Goal: Check status: Check status

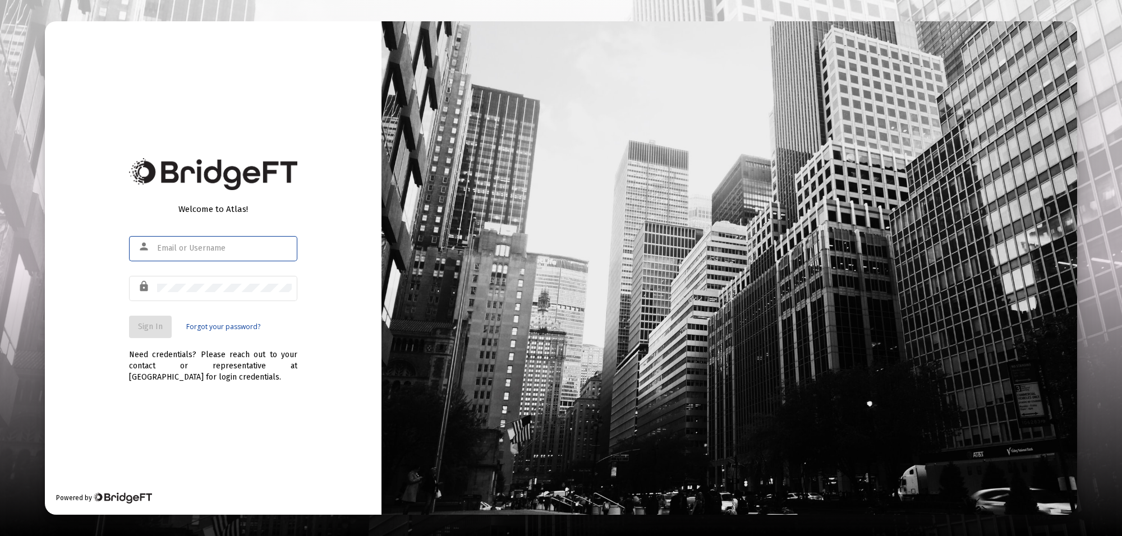
click at [218, 244] on input "text" at bounding box center [224, 248] width 135 height 9
type input "[PERSON_NAME][EMAIL_ADDRESS][PERSON_NAME][DOMAIN_NAME]"
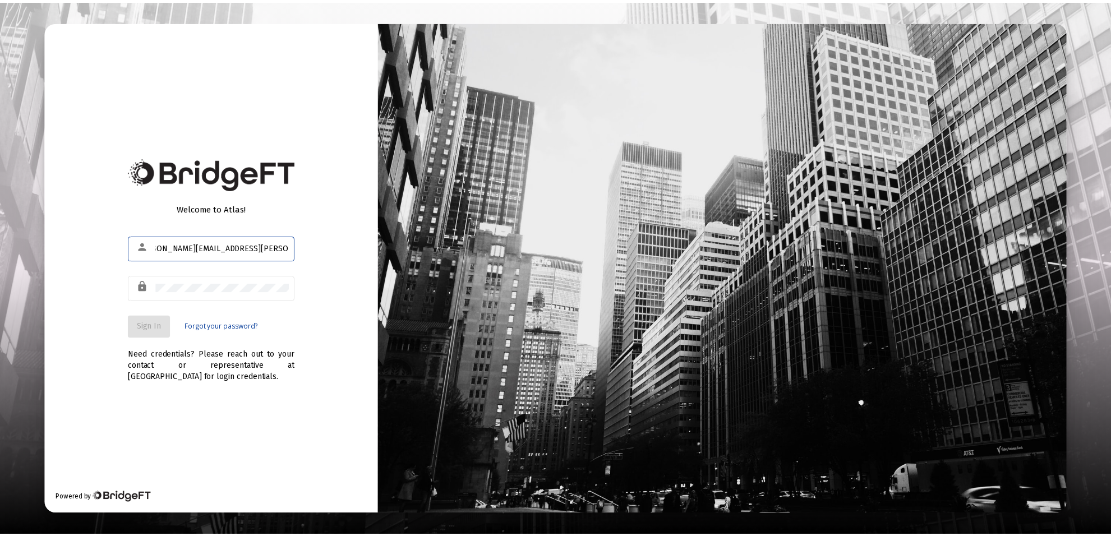
scroll to position [0, 0]
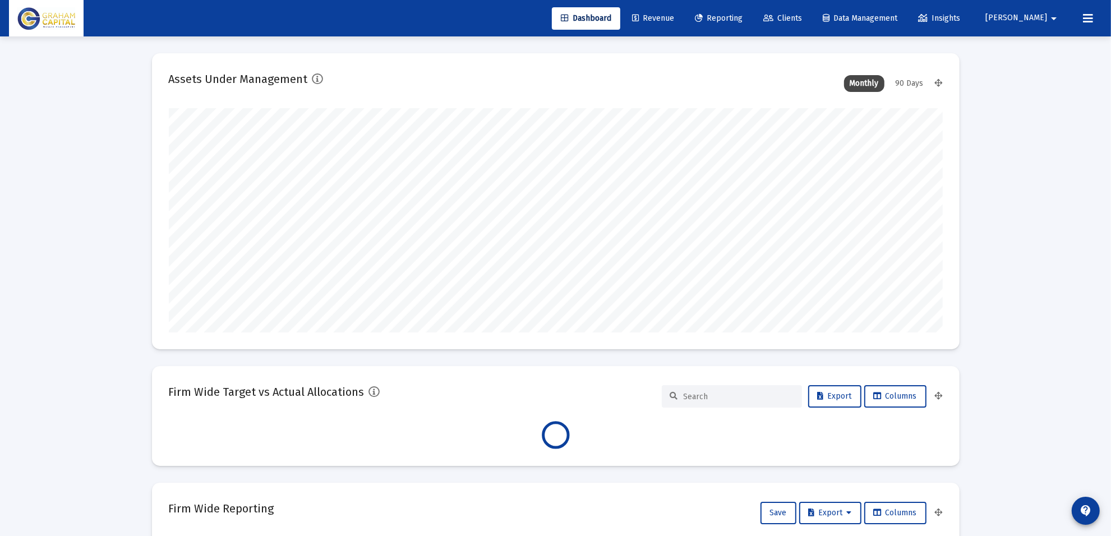
scroll to position [224, 774]
click at [734, 17] on span "Reporting" at bounding box center [719, 18] width 48 height 10
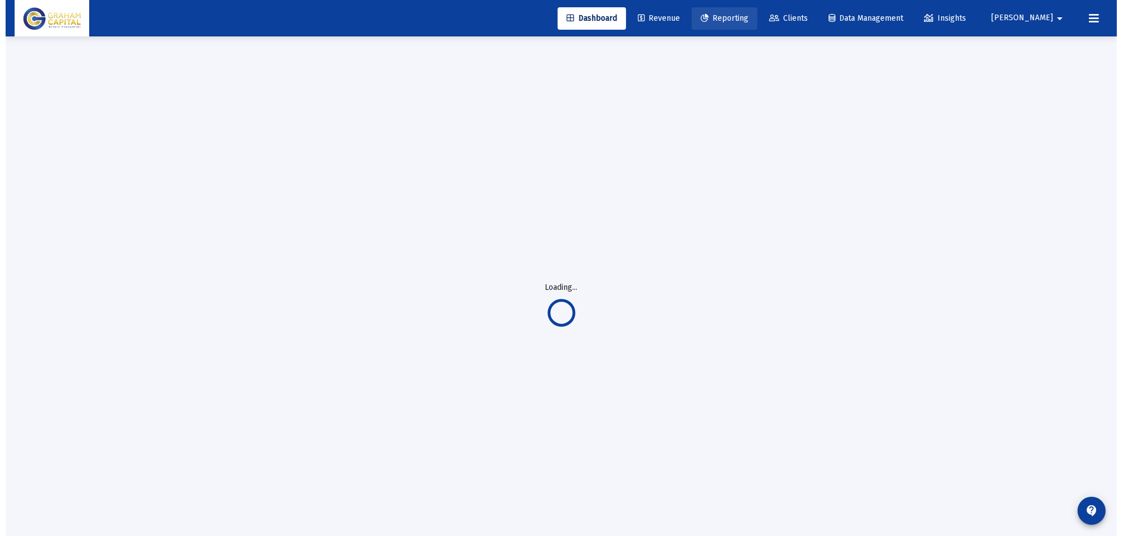
scroll to position [0, 0]
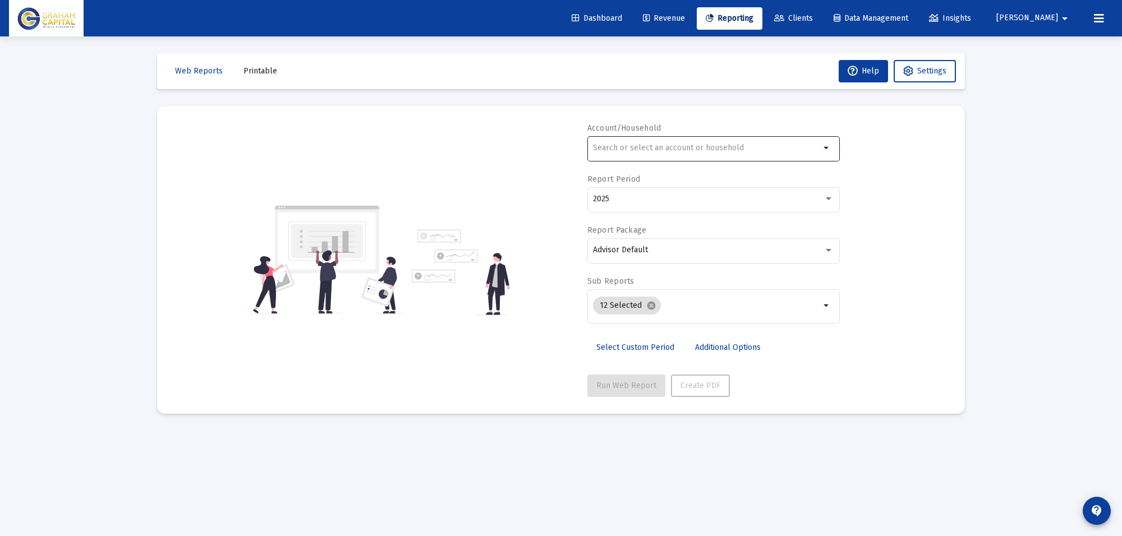
click at [679, 146] on input "text" at bounding box center [706, 148] width 227 height 9
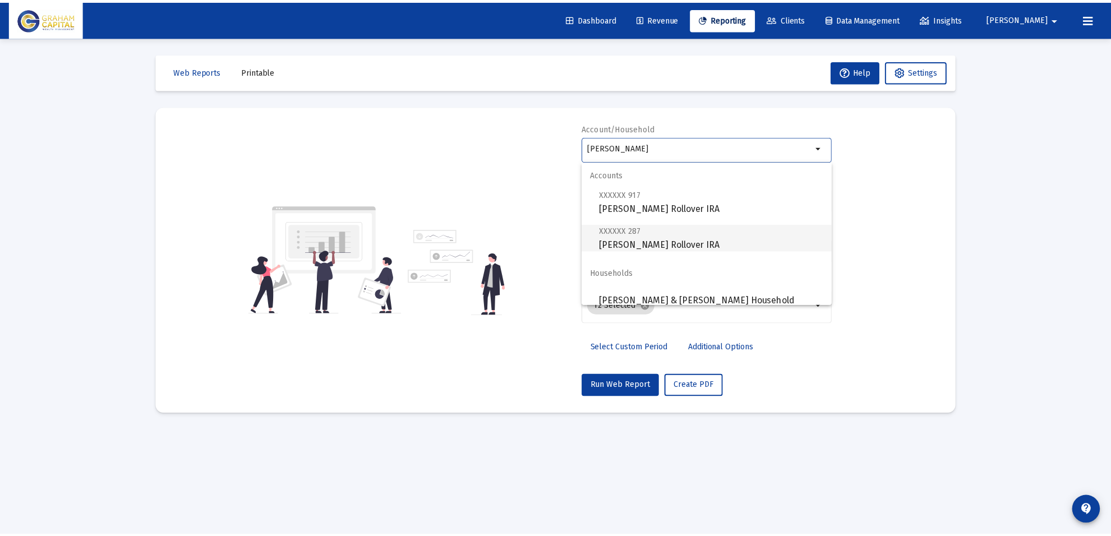
scroll to position [9, 0]
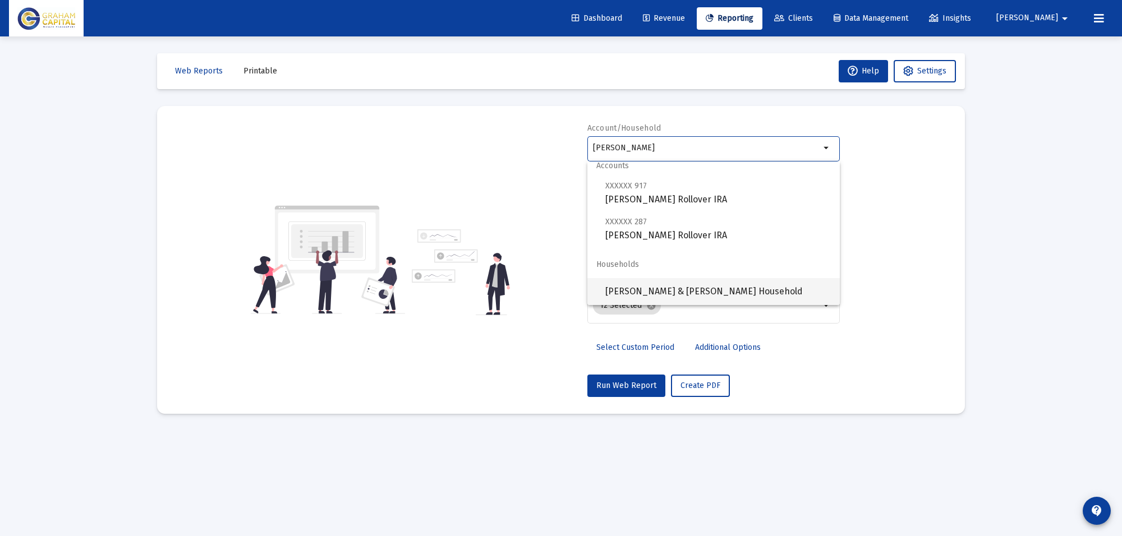
click at [635, 290] on span "[PERSON_NAME] & [PERSON_NAME] Household" at bounding box center [717, 291] width 225 height 27
type input "[PERSON_NAME] & [PERSON_NAME] Household"
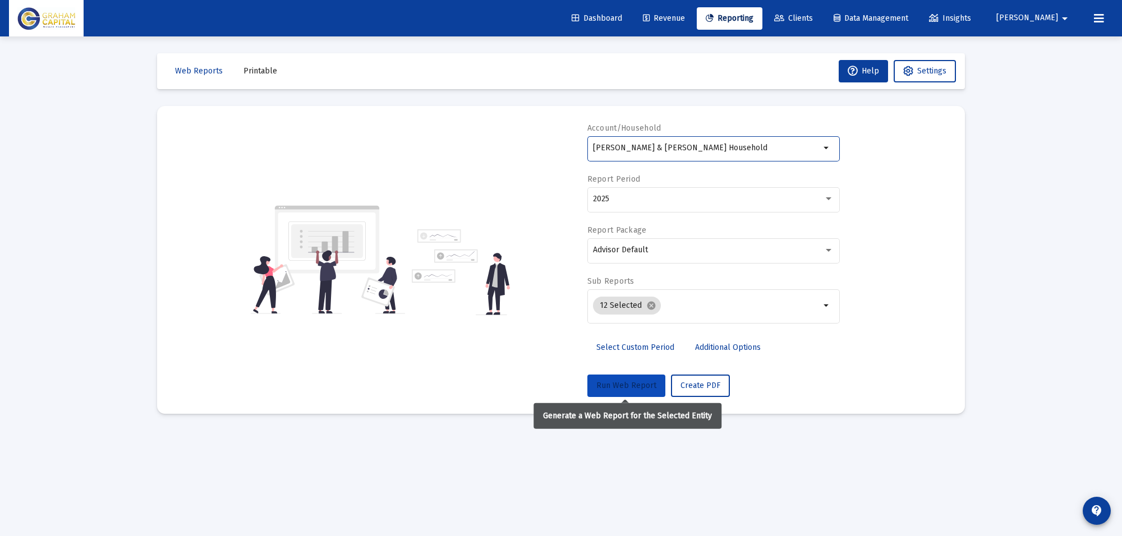
click at [627, 383] on span "Run Web Report" at bounding box center [626, 386] width 60 height 10
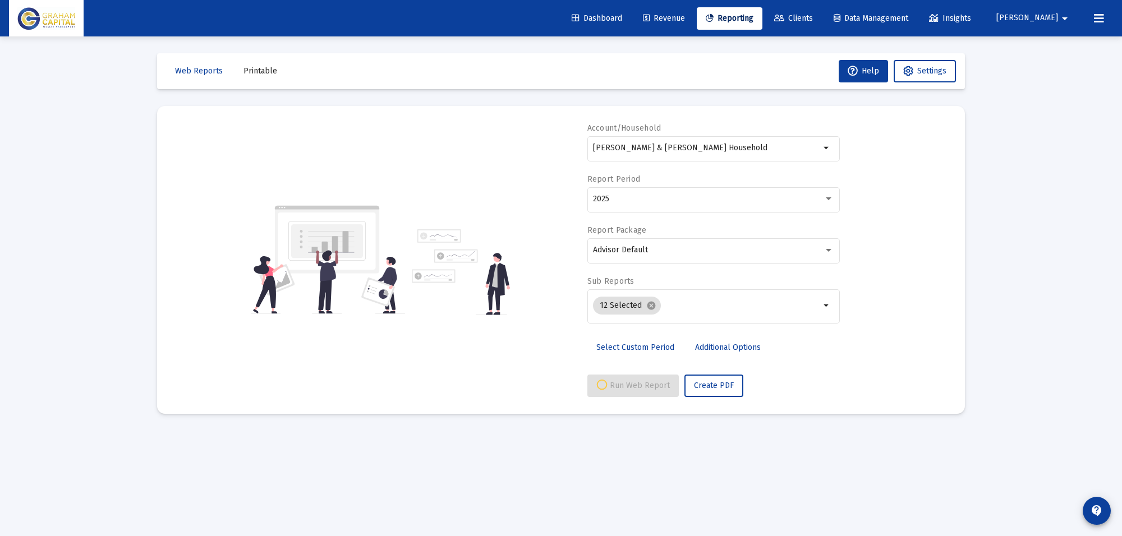
select select "View all"
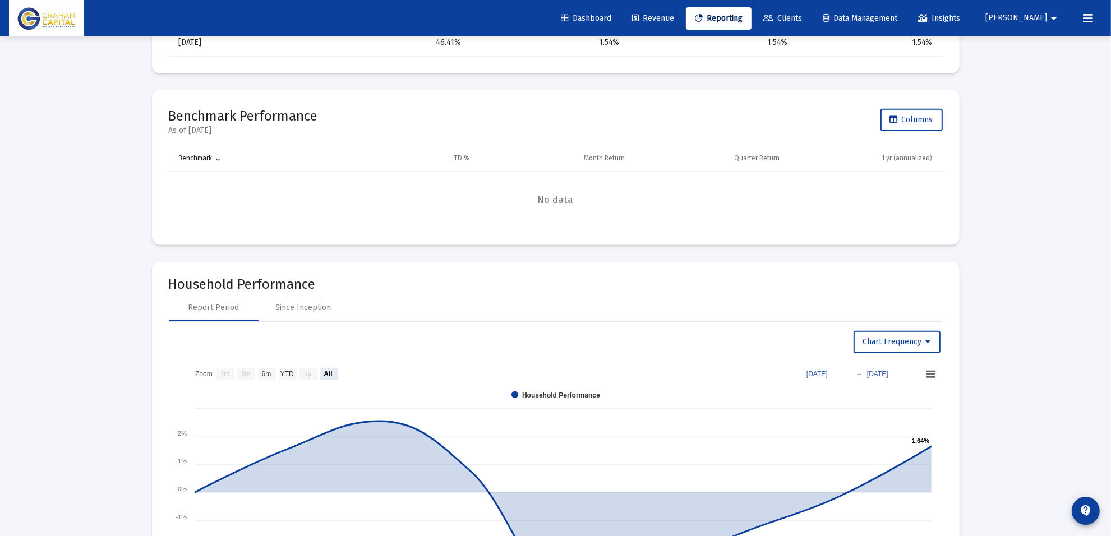
scroll to position [1332, 0]
